Goal: Find specific page/section: Find specific page/section

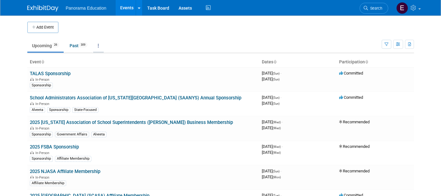
click at [99, 46] on link at bounding box center [98, 46] width 11 height 12
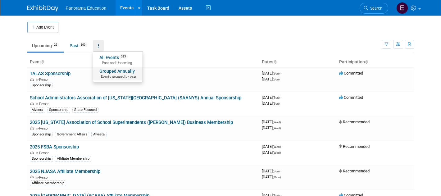
click at [117, 77] on span "Events grouped by year" at bounding box center [117, 76] width 37 height 5
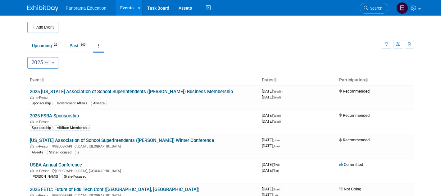
click at [48, 67] on button "2025 67" at bounding box center [42, 63] width 31 height 12
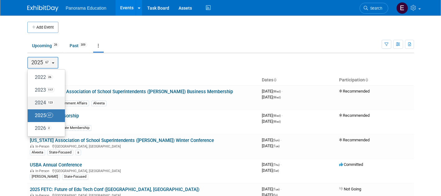
click at [48, 101] on span "123" at bounding box center [50, 102] width 8 height 5
click at [33, 101] on input "2024 123" at bounding box center [31, 103] width 4 height 4
select select "2024"
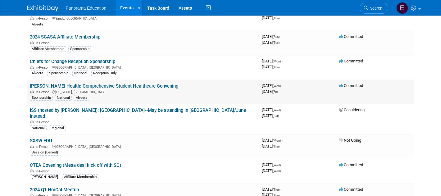
scroll to position [580, 0]
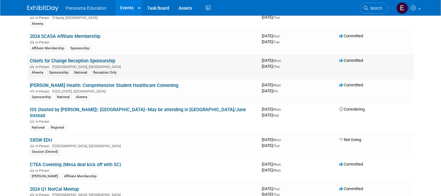
click at [114, 62] on link "Chiefs for Change Reception Sponsorship" at bounding box center [72, 61] width 85 height 6
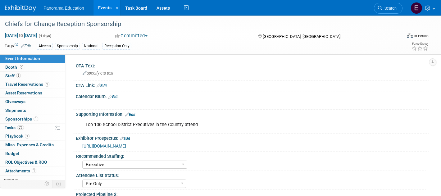
select select "Executive"
select select "Pre Only"
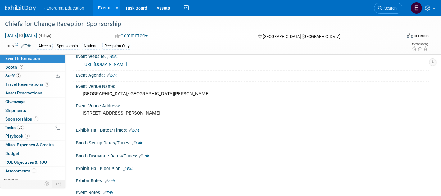
scroll to position [333, 0]
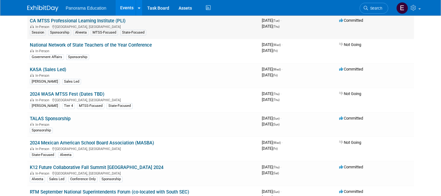
scroll to position [1665, 0]
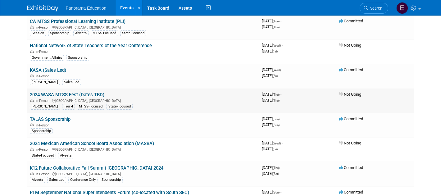
click at [100, 92] on link "2024 WASA MTSS Fest (Dates TBD)" at bounding box center [67, 95] width 75 height 6
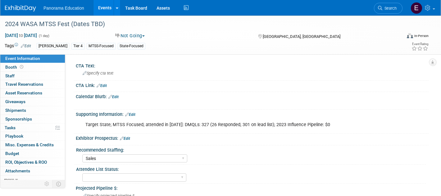
select select "Sales"
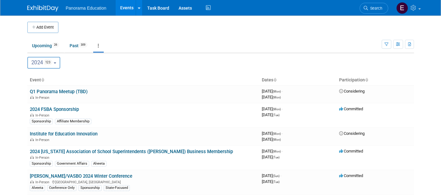
click at [50, 62] on span "123" at bounding box center [48, 62] width 9 height 5
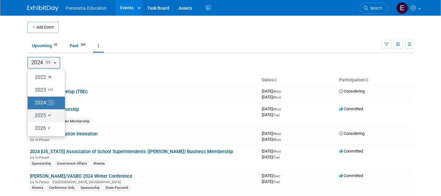
click at [57, 116] on label "2025 67" at bounding box center [45, 116] width 28 height 10
click at [33, 116] on input "2025 67" at bounding box center [31, 115] width 4 height 4
select select "2025"
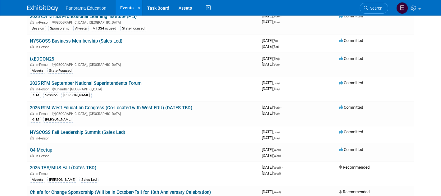
scroll to position [1191, 0]
